Goal: Entertainment & Leisure: Consume media (video, audio)

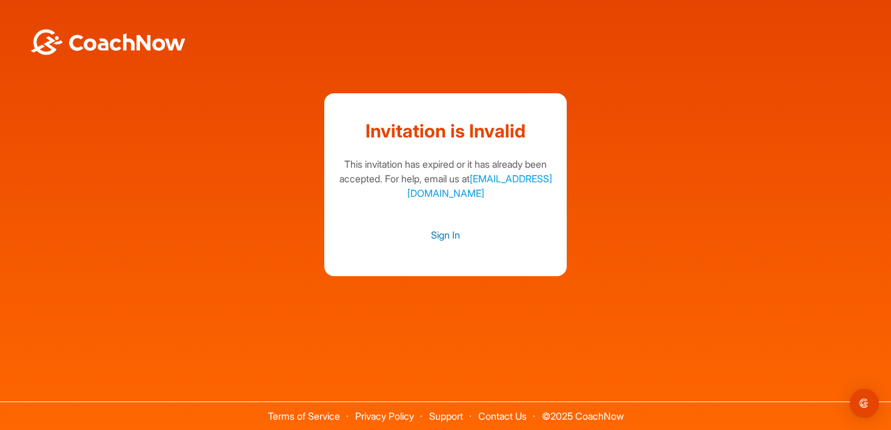
click at [454, 237] on link "Sign In" at bounding box center [445, 235] width 218 height 16
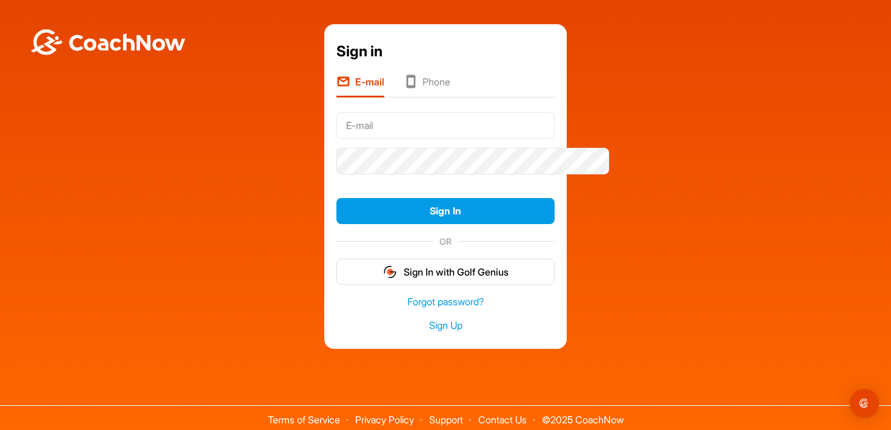
click at [352, 139] on input "text" at bounding box center [445, 125] width 218 height 27
click at [347, 139] on input "text" at bounding box center [445, 125] width 218 height 27
type input "Swattsmb@gmail.com"
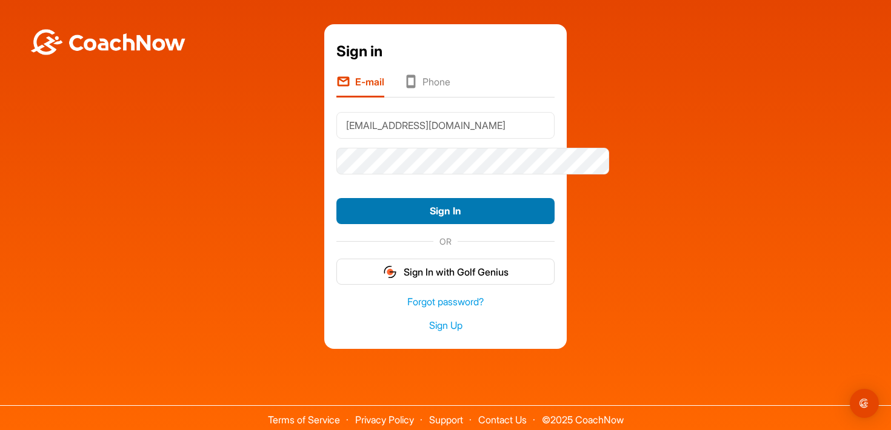
click at [419, 224] on button "Sign In" at bounding box center [445, 211] width 218 height 26
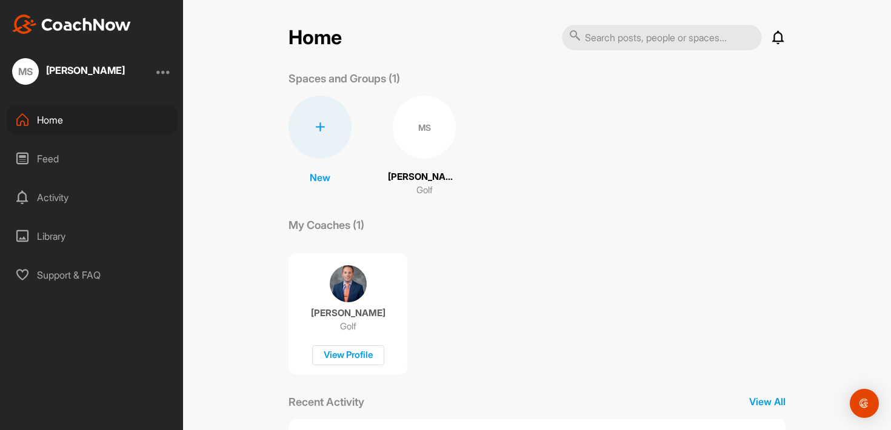
click at [423, 131] on div "MS" at bounding box center [424, 127] width 63 height 63
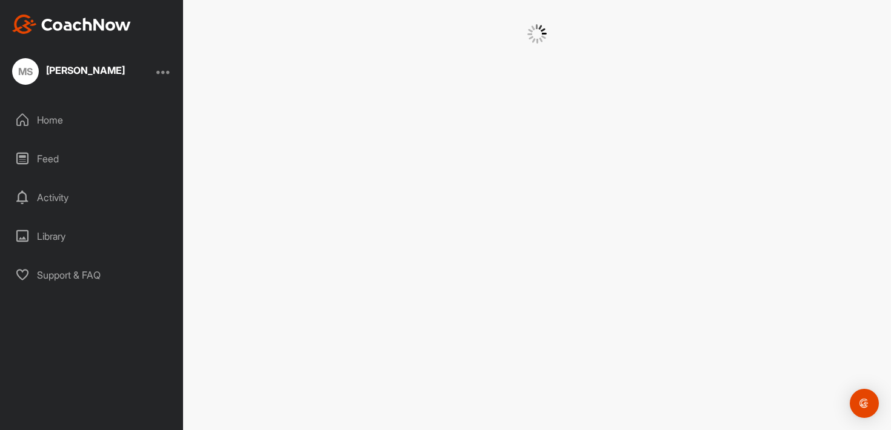
click at [423, 131] on div at bounding box center [537, 215] width 708 height 430
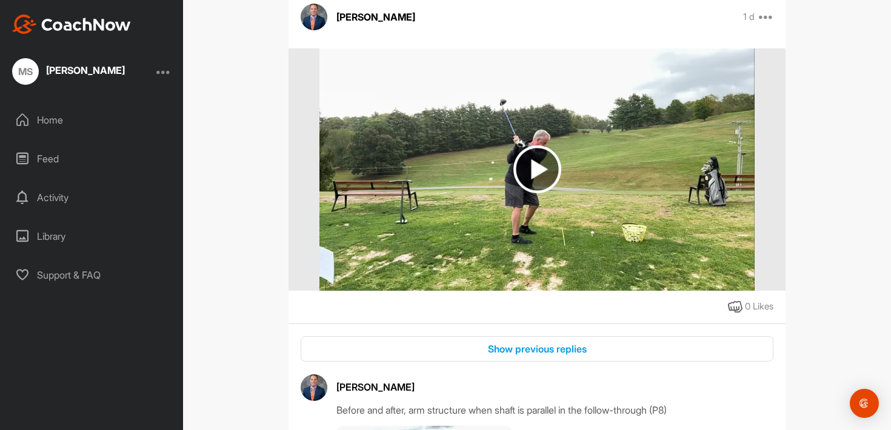
scroll to position [230, 0]
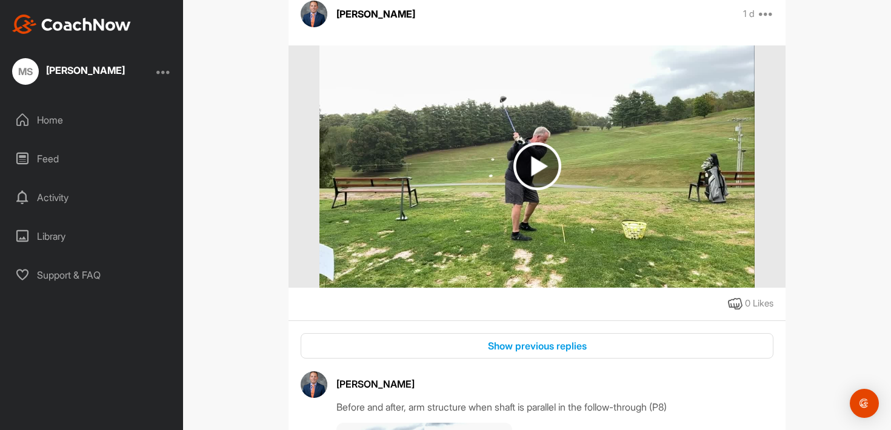
click at [537, 186] on img at bounding box center [537, 166] width 48 height 48
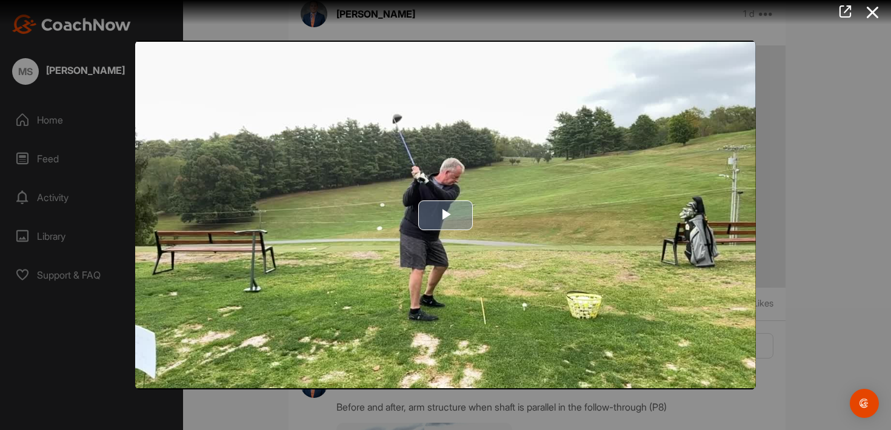
click at [445, 215] on span "Video Player" at bounding box center [445, 215] width 0 height 0
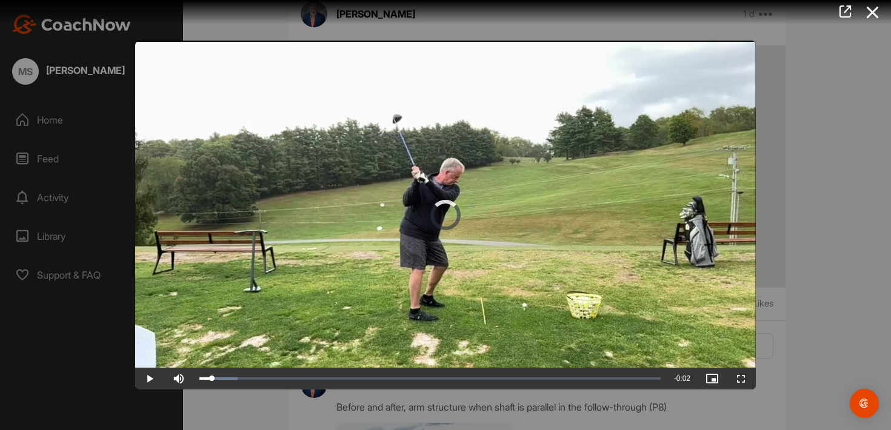
drag, startPoint x: 370, startPoint y: 379, endPoint x: 475, endPoint y: 394, distance: 106.0
click at [475, 394] on div "Video Player is loading. Play Video Play Skip Backward Skip Forward Mute Curren…" at bounding box center [445, 215] width 891 height 430
click at [313, 318] on video "Video Player" at bounding box center [445, 215] width 620 height 349
click at [153, 379] on span "Video Player" at bounding box center [149, 379] width 29 height 0
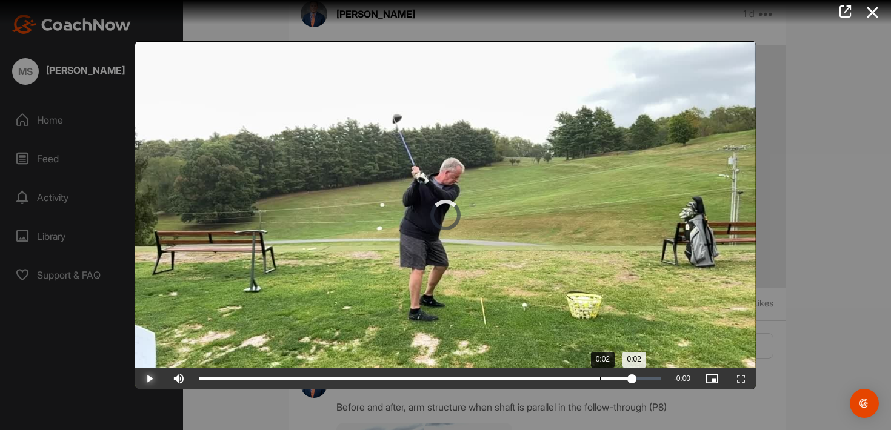
click at [614, 378] on div "0:02" at bounding box center [415, 379] width 433 height 4
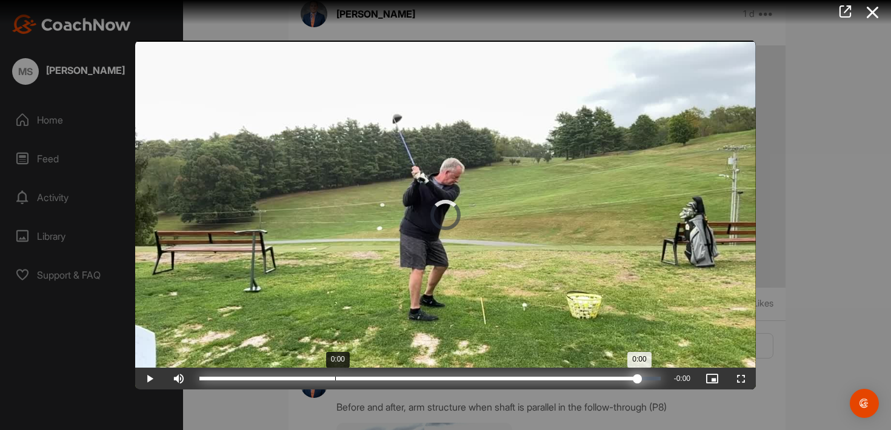
drag, startPoint x: 617, startPoint y: 377, endPoint x: 349, endPoint y: 384, distance: 267.9
click at [349, 384] on div "Loaded : 24.23% 0:00 0:00" at bounding box center [429, 379] width 473 height 22
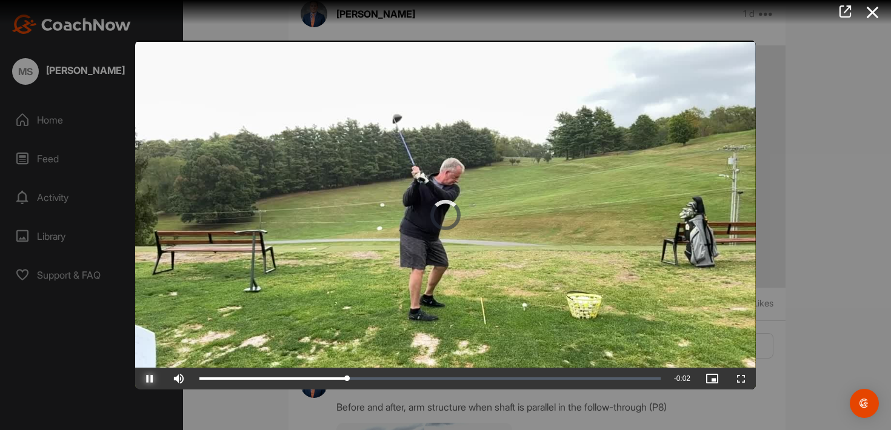
click at [154, 379] on span "Video Player" at bounding box center [149, 379] width 29 height 0
click at [704, 379] on span "Video Player" at bounding box center [711, 379] width 29 height 0
click at [347, 377] on div "0:00" at bounding box center [272, 379] width 147 height 4
drag, startPoint x: 350, startPoint y: 375, endPoint x: 454, endPoint y: 377, distance: 104.2
click at [454, 377] on div "Loaded : 41.76% 0:01 0:01" at bounding box center [429, 379] width 461 height 4
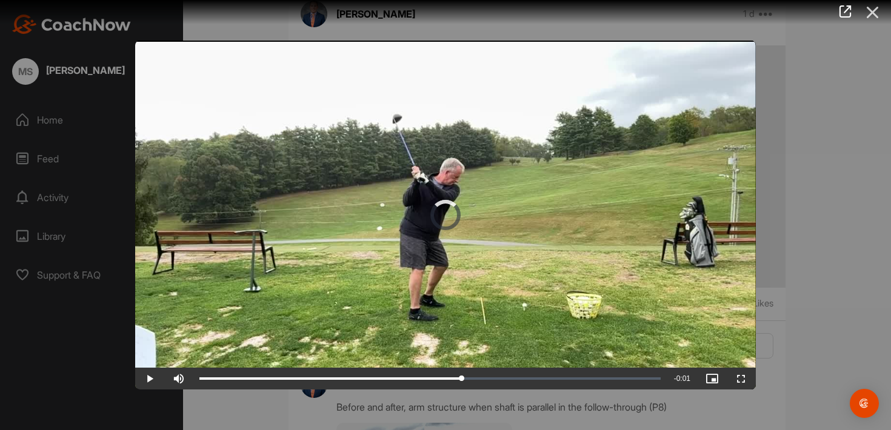
click at [872, 10] on icon at bounding box center [872, 12] width 28 height 22
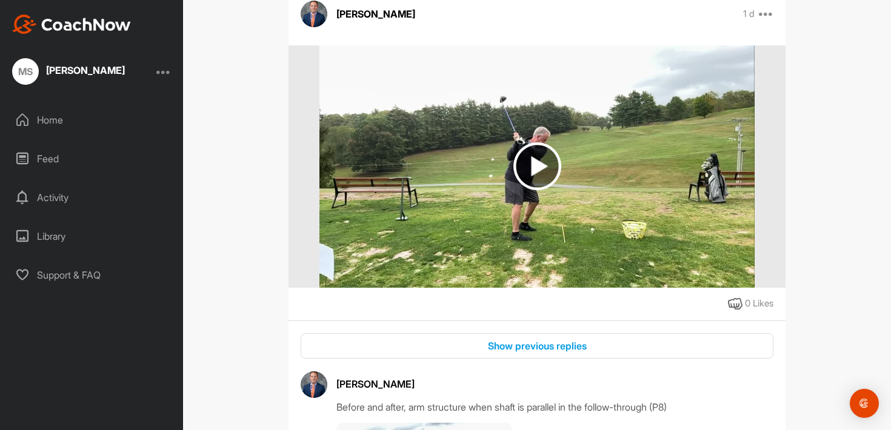
click at [534, 182] on img at bounding box center [537, 166] width 48 height 48
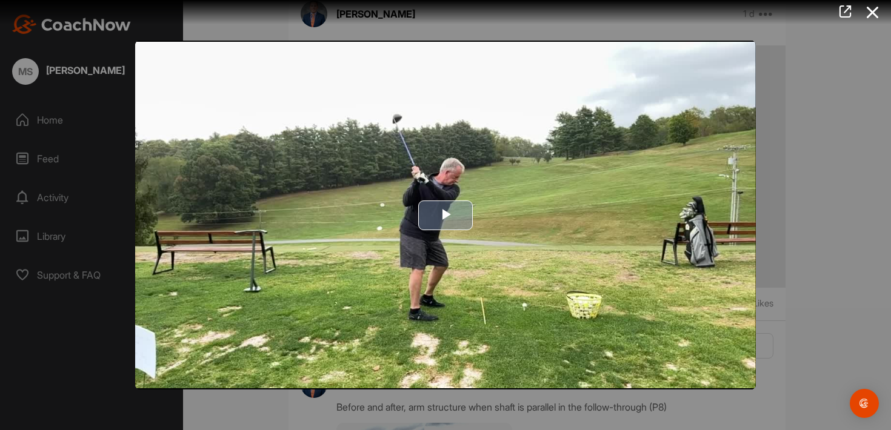
click at [445, 215] on span "Video Player" at bounding box center [445, 215] width 0 height 0
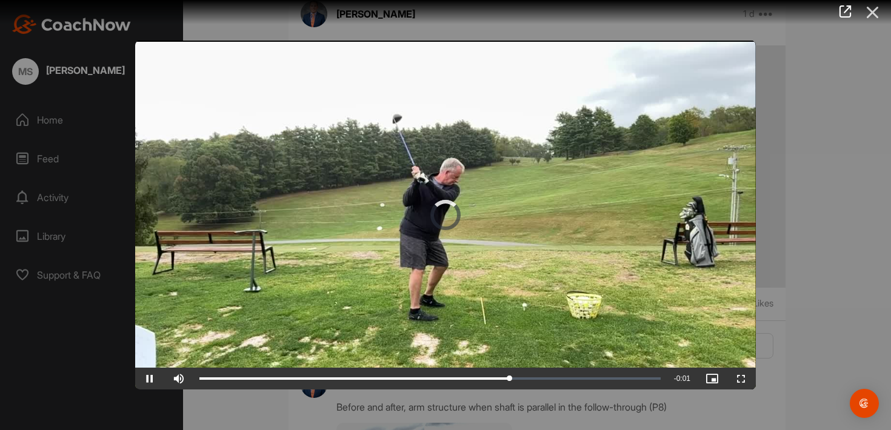
click at [872, 13] on icon at bounding box center [872, 12] width 28 height 22
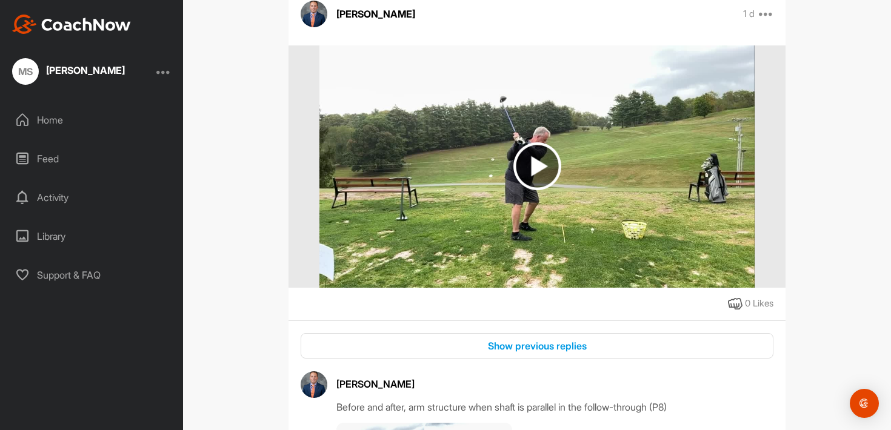
click at [537, 187] on img at bounding box center [537, 166] width 48 height 48
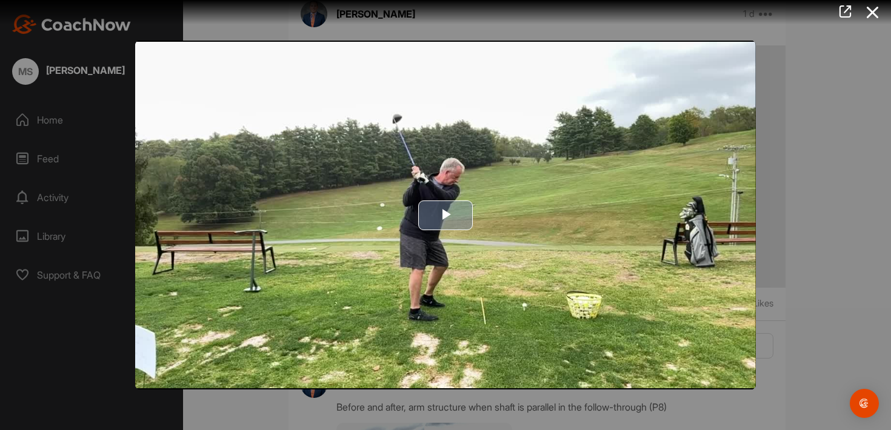
click at [445, 215] on span "Video Player" at bounding box center [445, 215] width 0 height 0
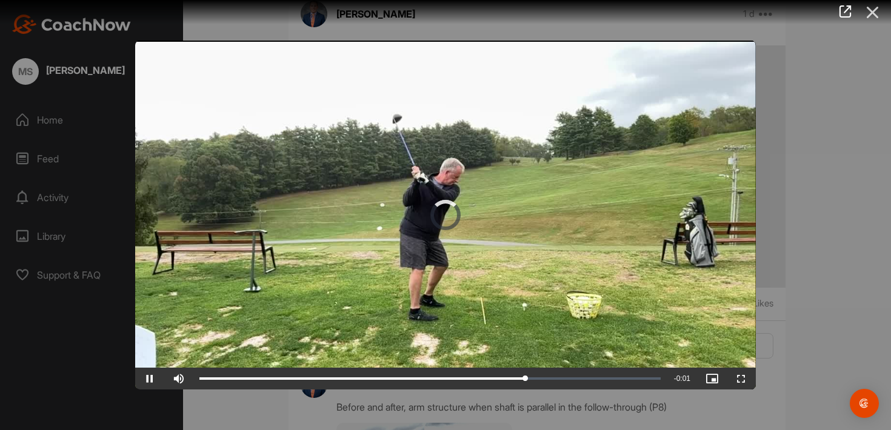
click at [870, 23] on icon at bounding box center [872, 12] width 28 height 22
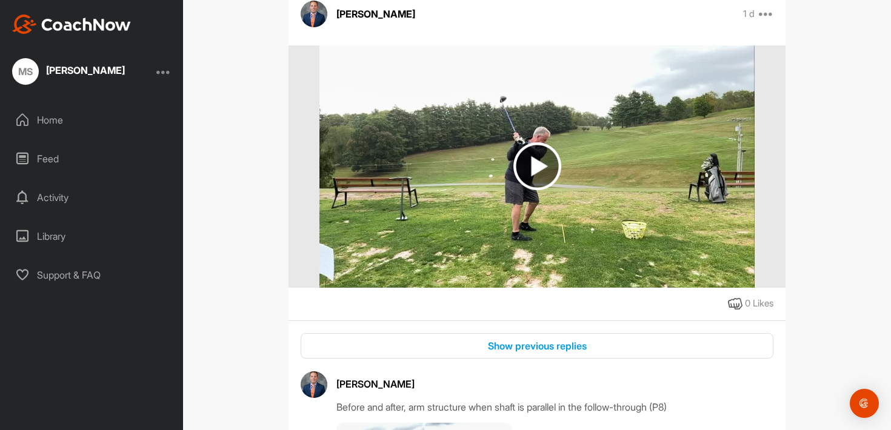
click at [536, 181] on img at bounding box center [537, 166] width 48 height 48
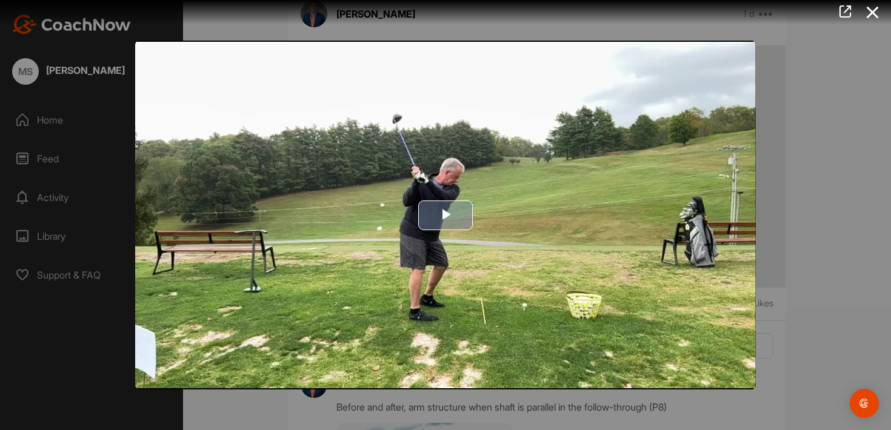
click at [445, 215] on span "Video Player" at bounding box center [445, 215] width 0 height 0
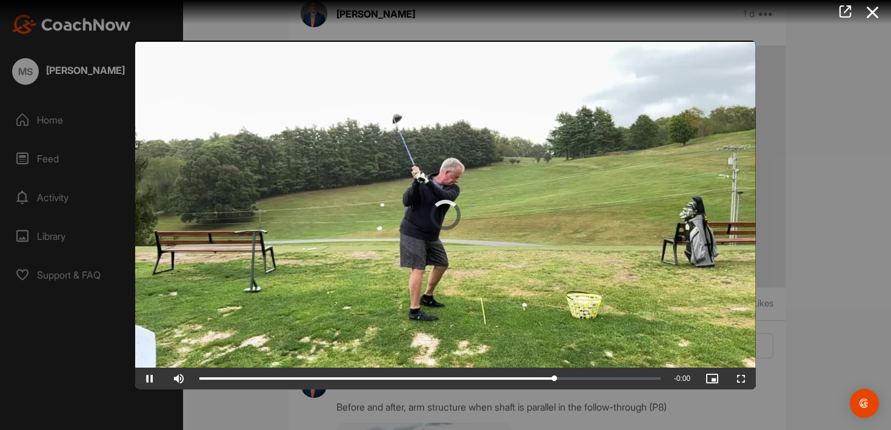
click at [855, 147] on div at bounding box center [445, 215] width 891 height 430
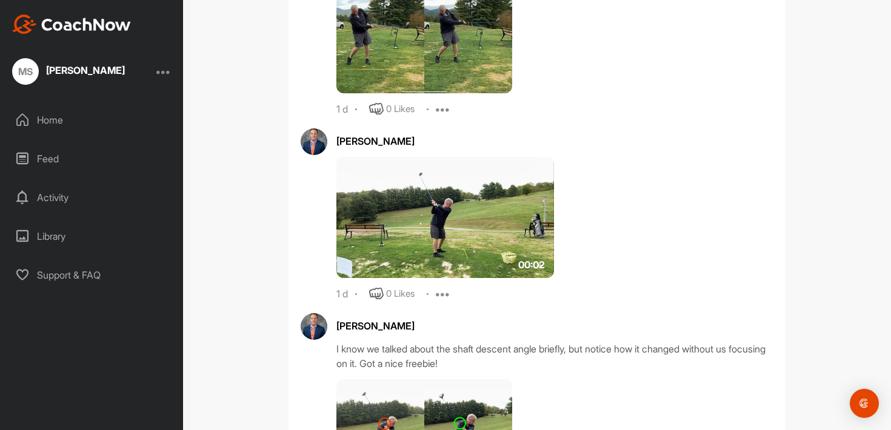
scroll to position [682, 0]
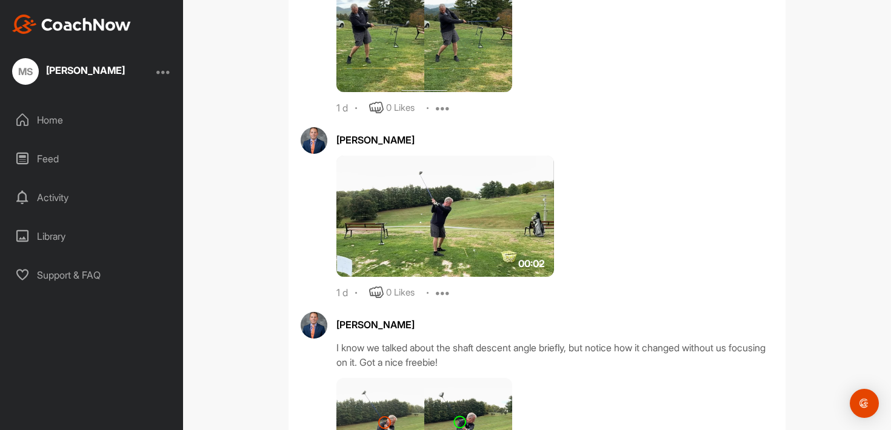
click at [445, 276] on img at bounding box center [444, 216] width 217 height 121
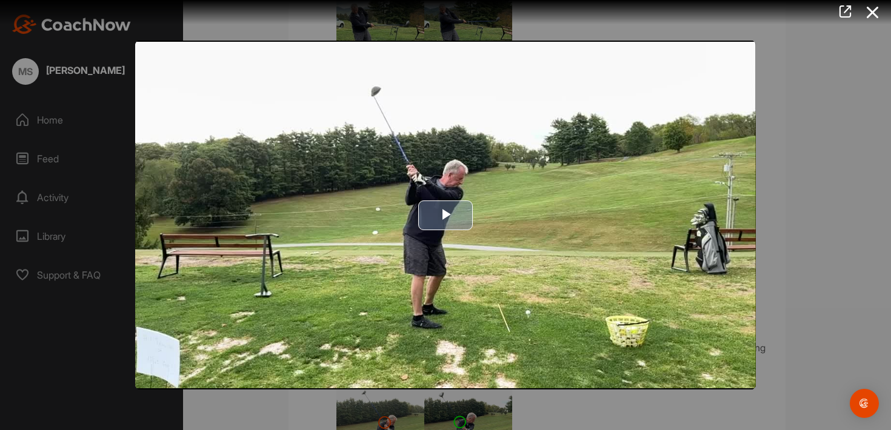
click at [445, 215] on span "Video Player" at bounding box center [445, 215] width 0 height 0
click at [870, 13] on icon at bounding box center [872, 12] width 28 height 22
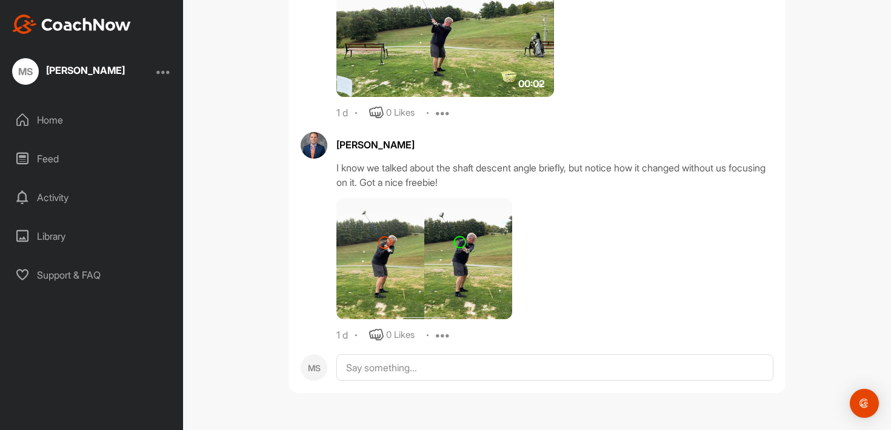
scroll to position [953, 0]
